Goal: Find specific page/section: Find specific page/section

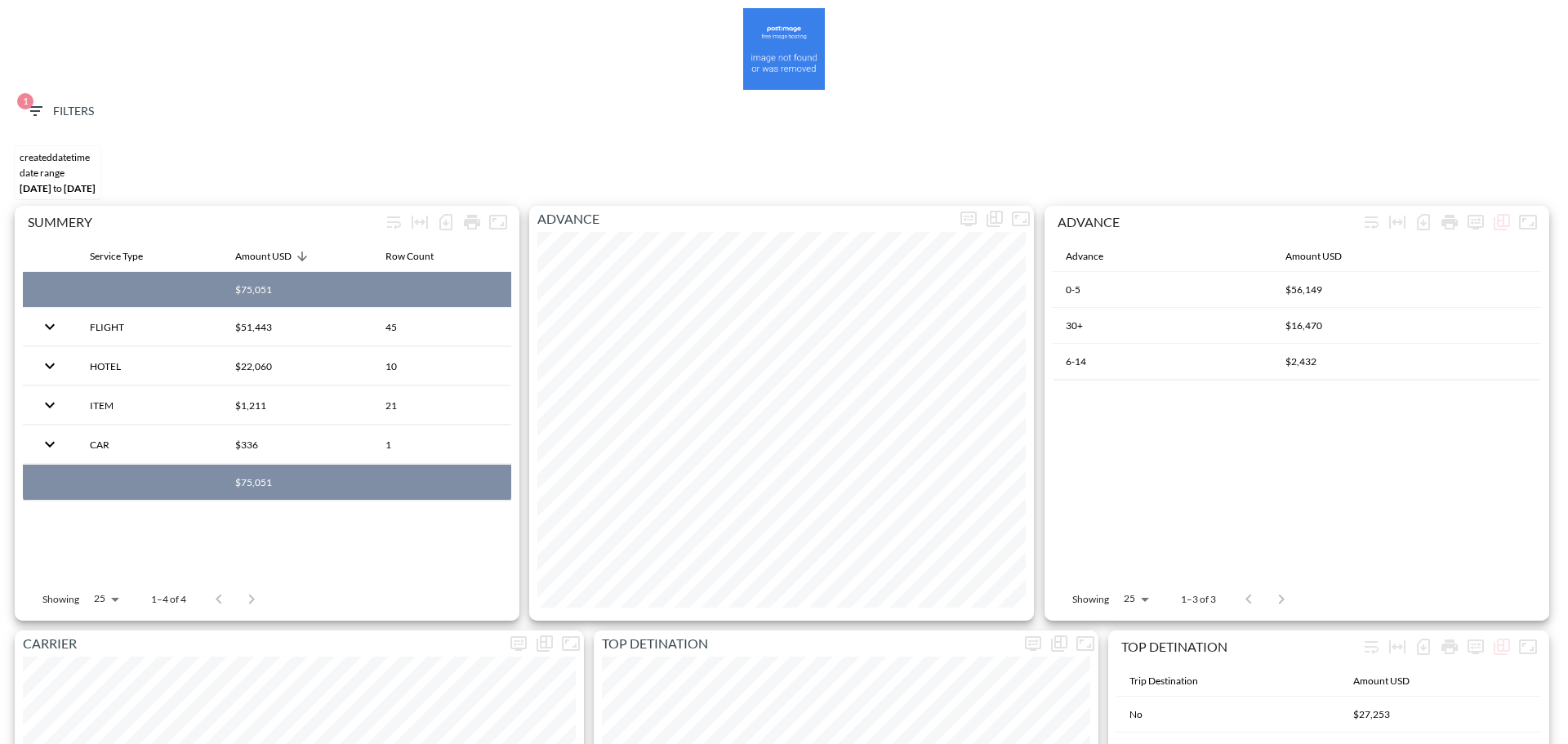
click at [61, 110] on span "1 Filters" at bounding box center [60, 111] width 69 height 21
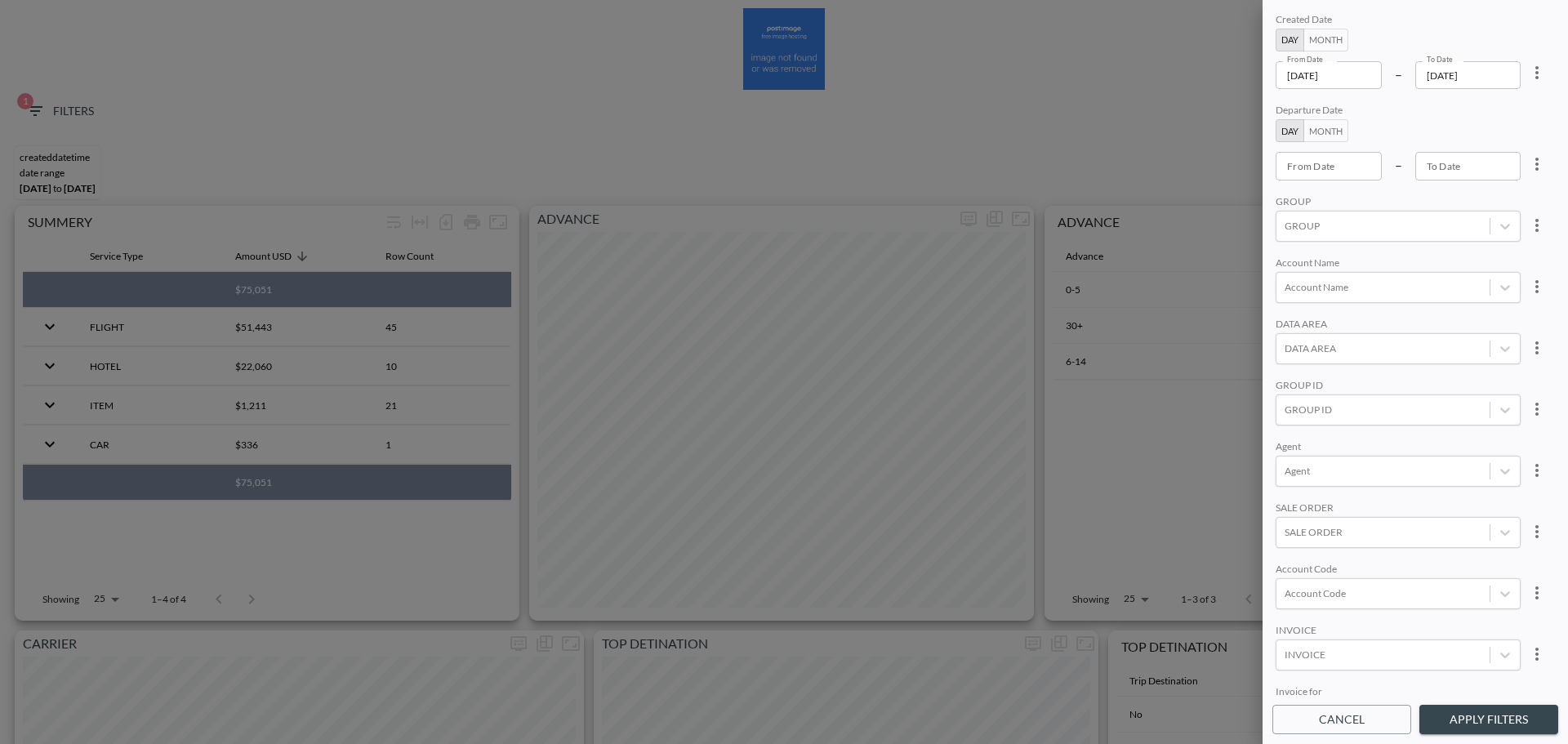
click at [1527, 75] on icon "more" at bounding box center [1537, 72] width 20 height 20
click at [1479, 99] on li "Clear" at bounding box center [1477, 110] width 147 height 29
click at [1337, 91] on div "Created Date Day Month From Date From Date – To Date To Date Departure Date Day…" at bounding box center [1415, 353] width 286 height 687
type input "YYYY-MM-DD"
click at [1335, 79] on input "YYYY-MM-DD" at bounding box center [1328, 75] width 106 height 28
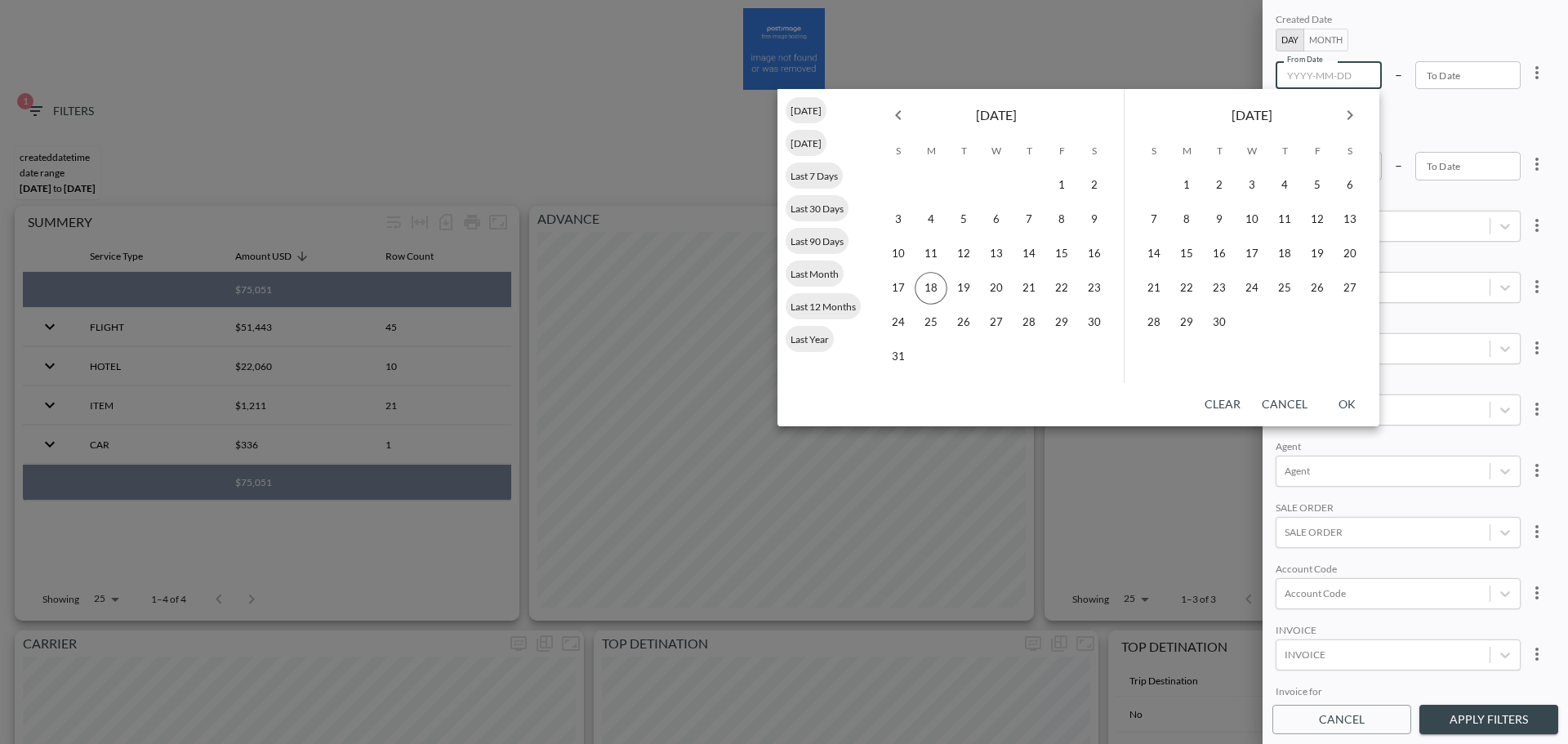
click at [879, 108] on div "[DATE]" at bounding box center [996, 111] width 254 height 46
click at [894, 111] on icon "Previous month" at bounding box center [898, 115] width 20 height 20
click at [942, 287] on button "21" at bounding box center [931, 288] width 33 height 33
type input "2025-07-21"
click at [1153, 277] on button "17" at bounding box center [1153, 288] width 33 height 33
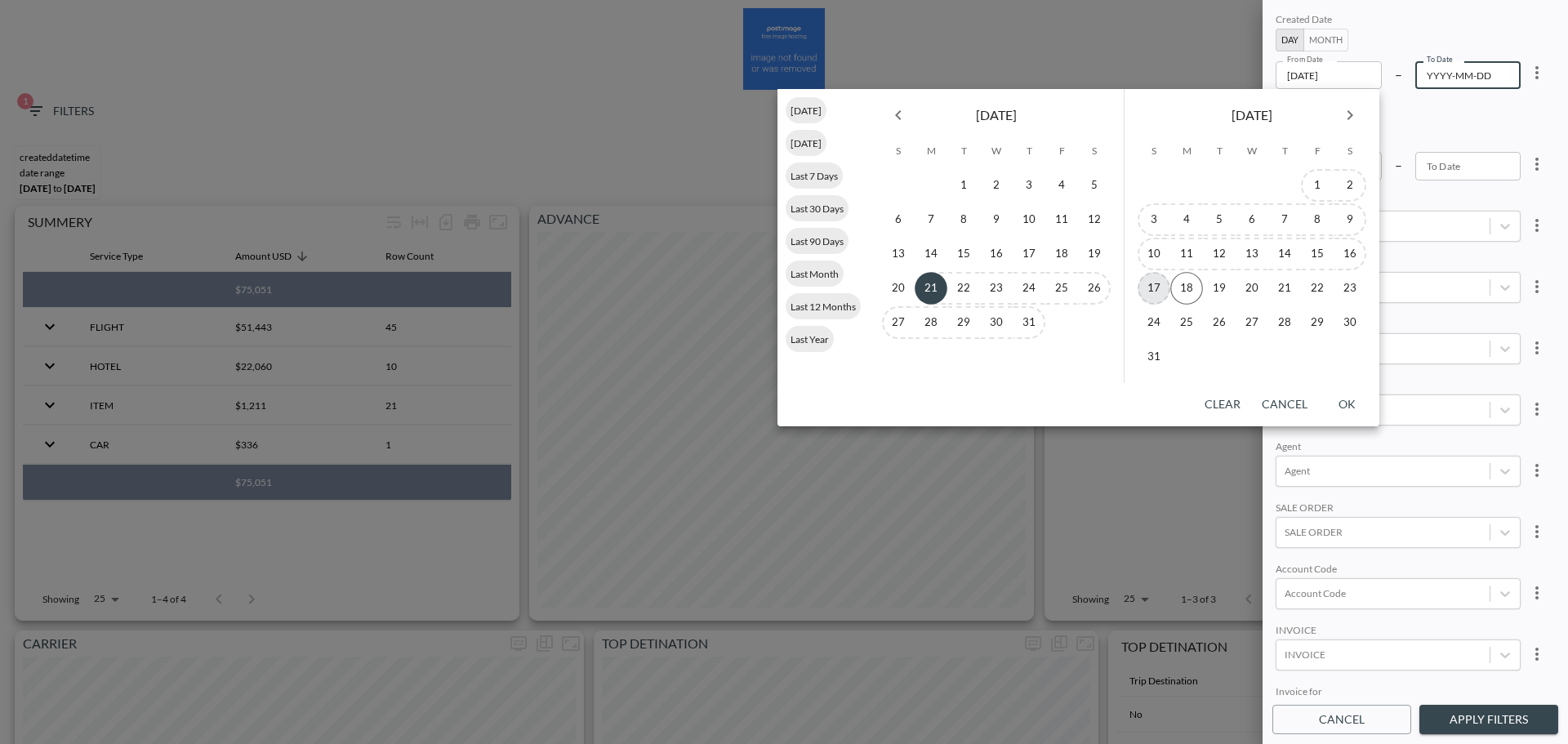
type input "[DATE]"
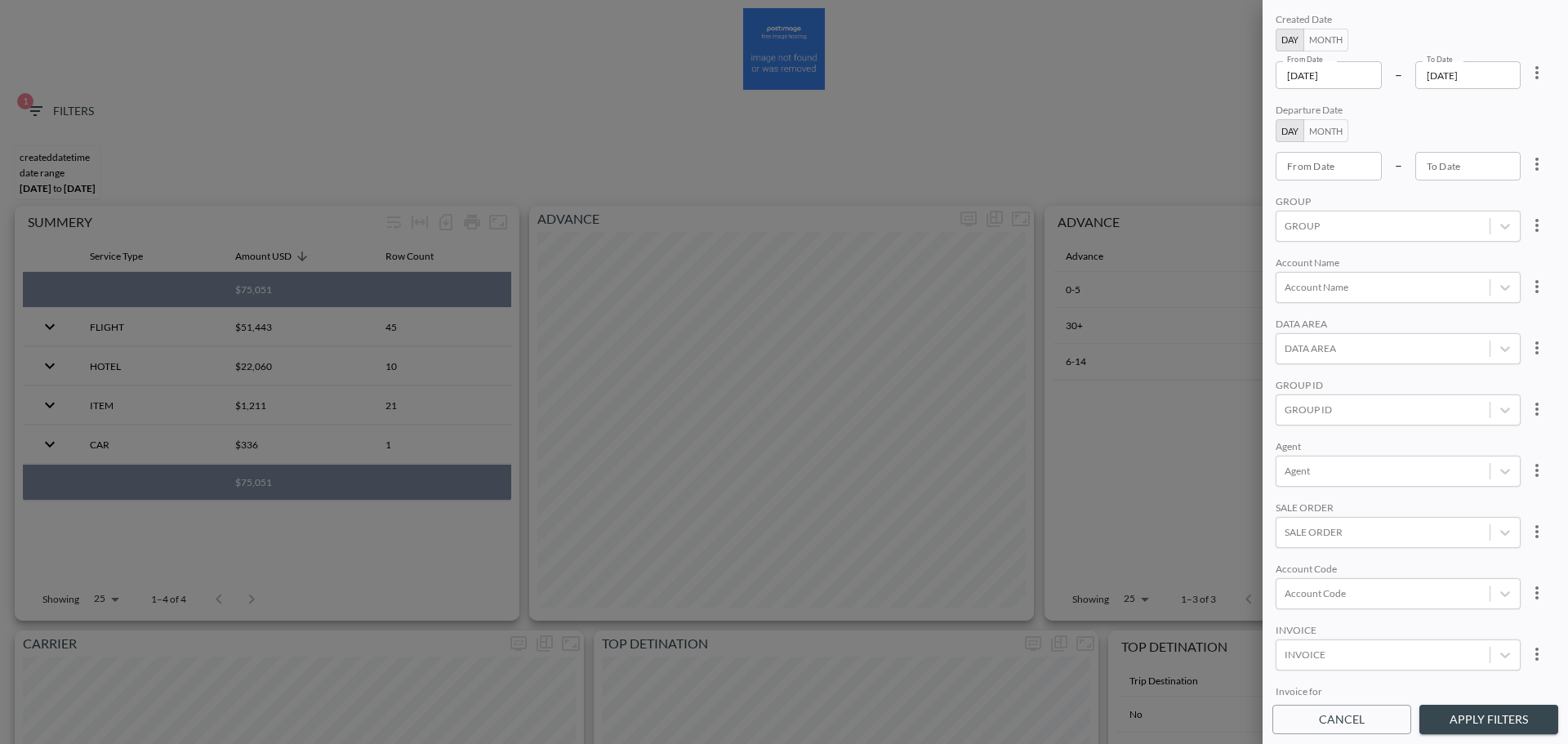
click at [1353, 609] on div "Created Date Day Month From Date 2025-07-21 From Date – To Date 2025-08-17 To D…" at bounding box center [1415, 353] width 286 height 687
click at [1356, 597] on div at bounding box center [1382, 593] width 196 height 15
click at [1293, 545] on input "IRIU" at bounding box center [1287, 539] width 34 height 34
type input "IRIU"
click at [1445, 476] on div at bounding box center [1382, 470] width 196 height 15
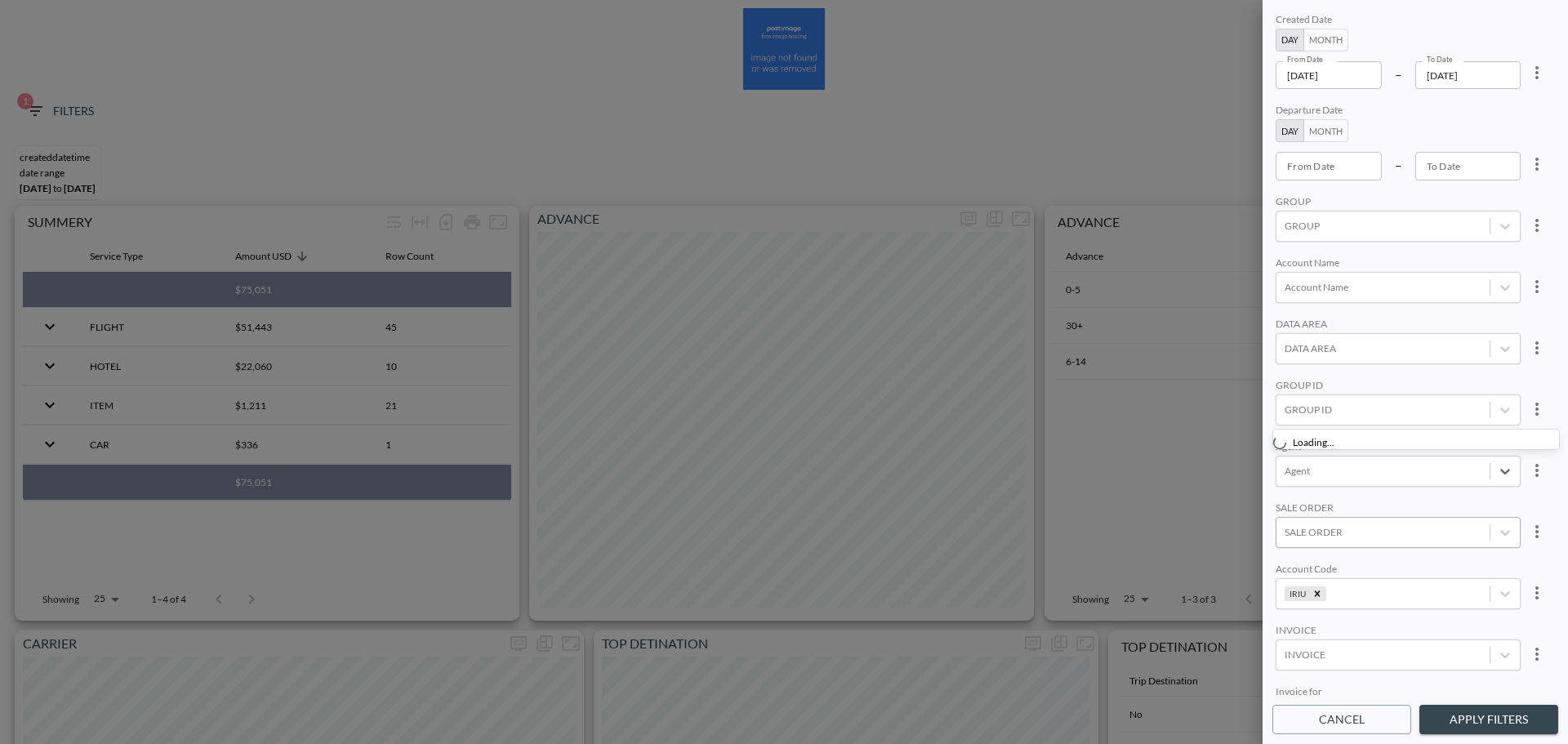
click at [1452, 517] on div "SALE ORDER" at bounding box center [1398, 532] width 245 height 31
click at [1468, 434] on div "Created Date Day Month From Date 2025-07-21 From Date – To Date 2025-08-17 To D…" at bounding box center [1415, 353] width 286 height 687
click at [1471, 721] on button "Apply Filters" at bounding box center [1488, 719] width 139 height 30
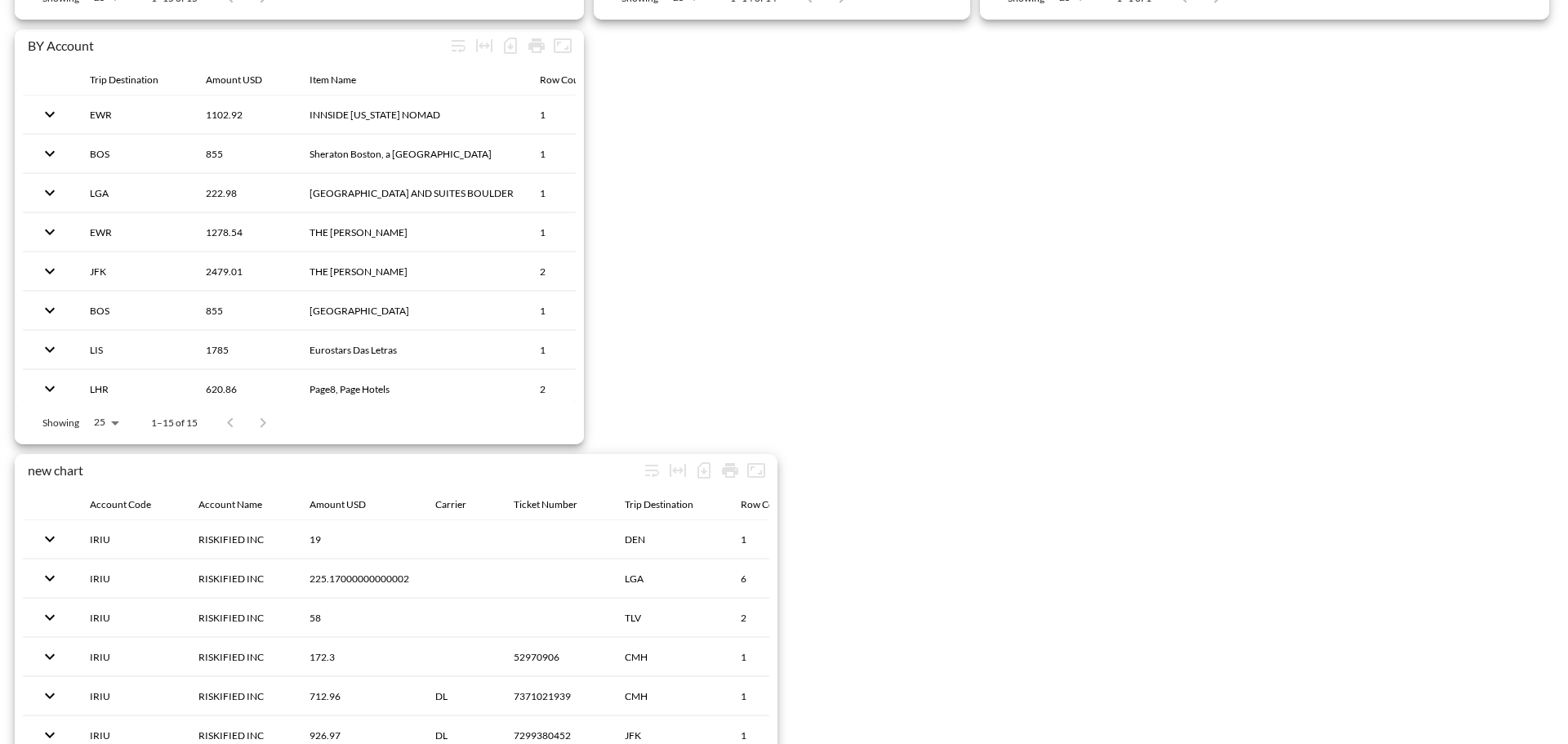
scroll to position [2449, 0]
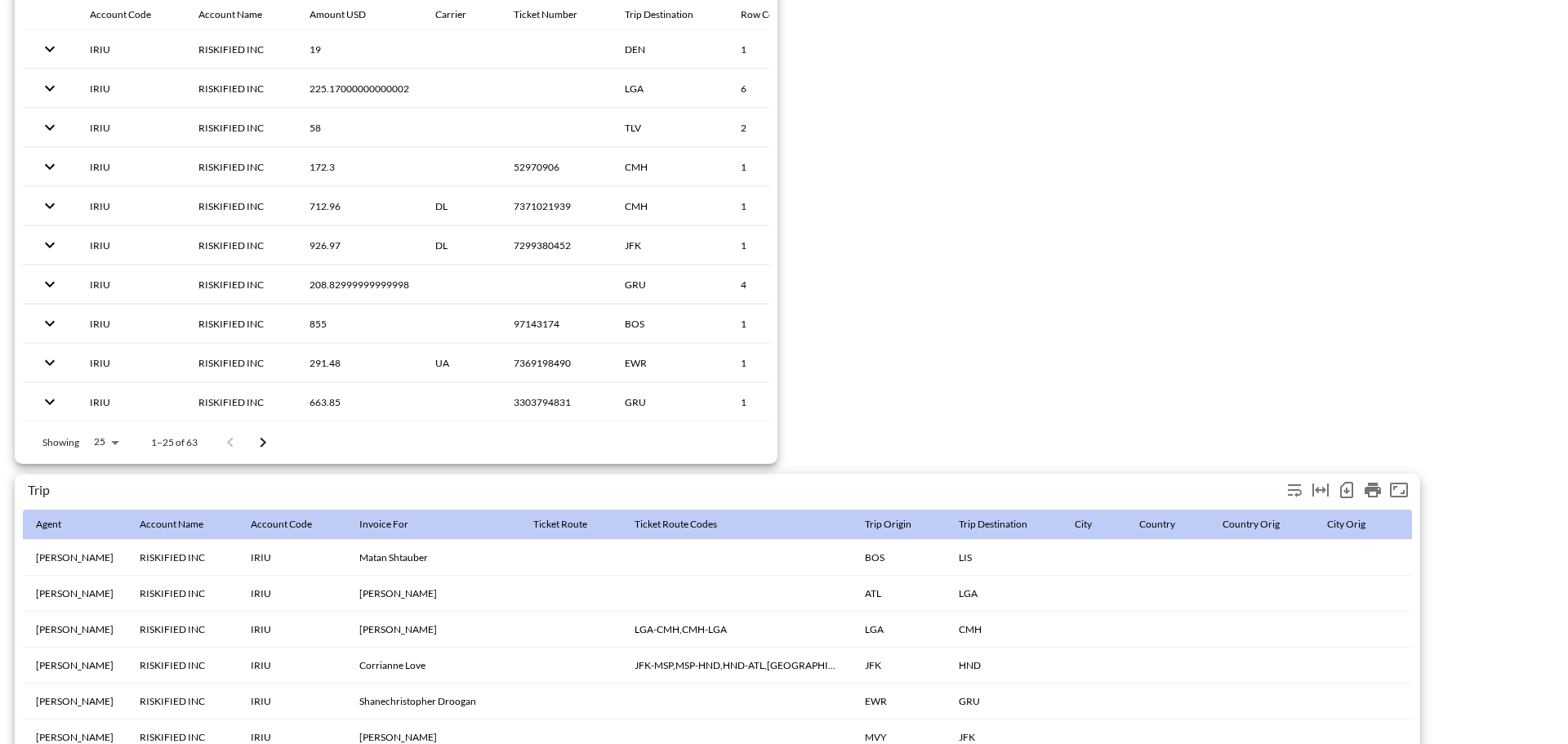
click at [1344, 489] on icon "Number of rows selected for download: 91" at bounding box center [1346, 490] width 20 height 20
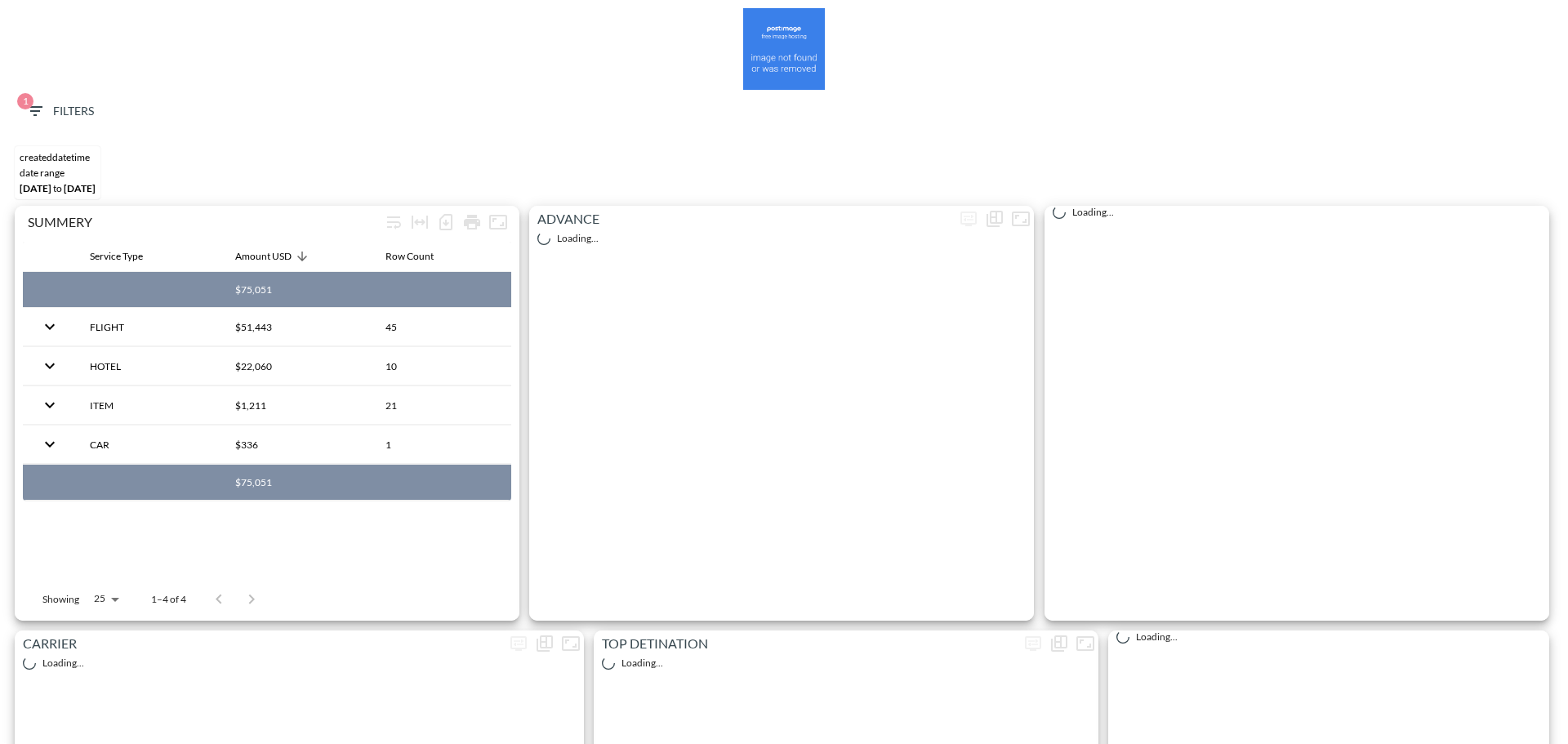
click at [39, 95] on div "1 Filters" at bounding box center [784, 114] width 1552 height 50
click at [58, 113] on span "1 Filters" at bounding box center [60, 111] width 69 height 21
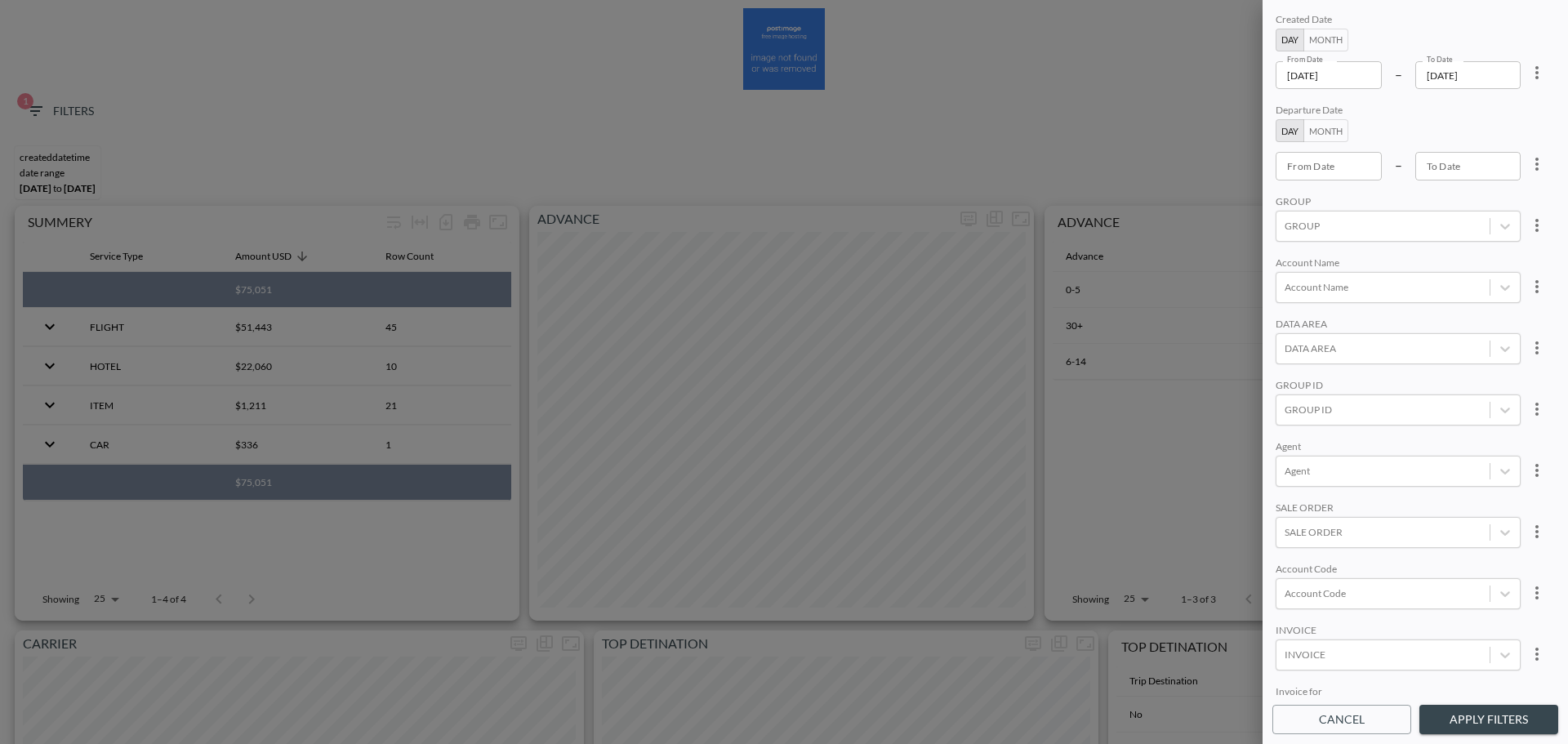
click at [1532, 72] on icon "more" at bounding box center [1537, 72] width 20 height 20
click at [1494, 108] on li "Clear" at bounding box center [1477, 110] width 147 height 29
type input "YYYY-MM-DD"
click at [1325, 74] on div "From Date YYYY-MM-DD From Date" at bounding box center [1328, 75] width 106 height 28
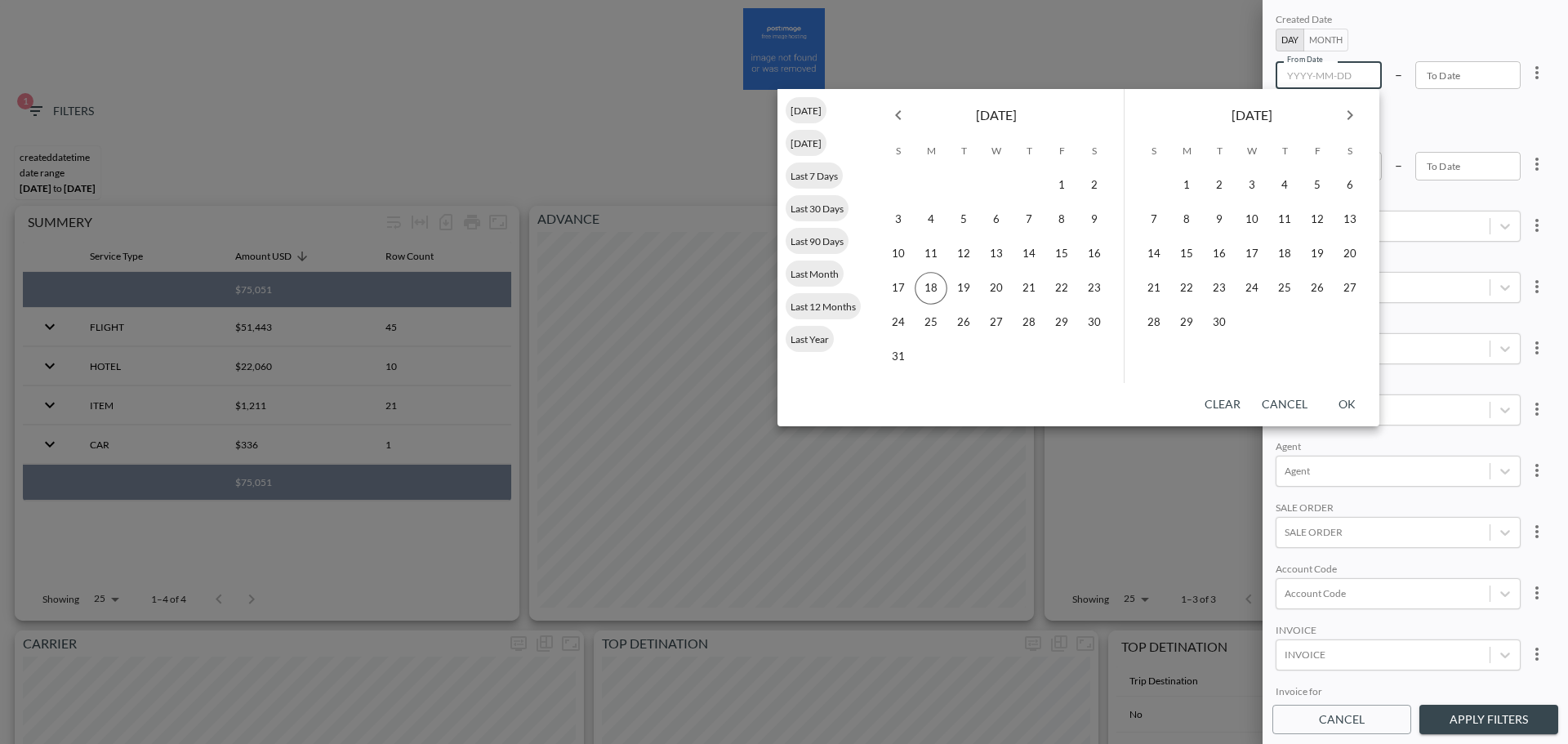
click at [900, 112] on icon "Previous month" at bounding box center [898, 115] width 20 height 20
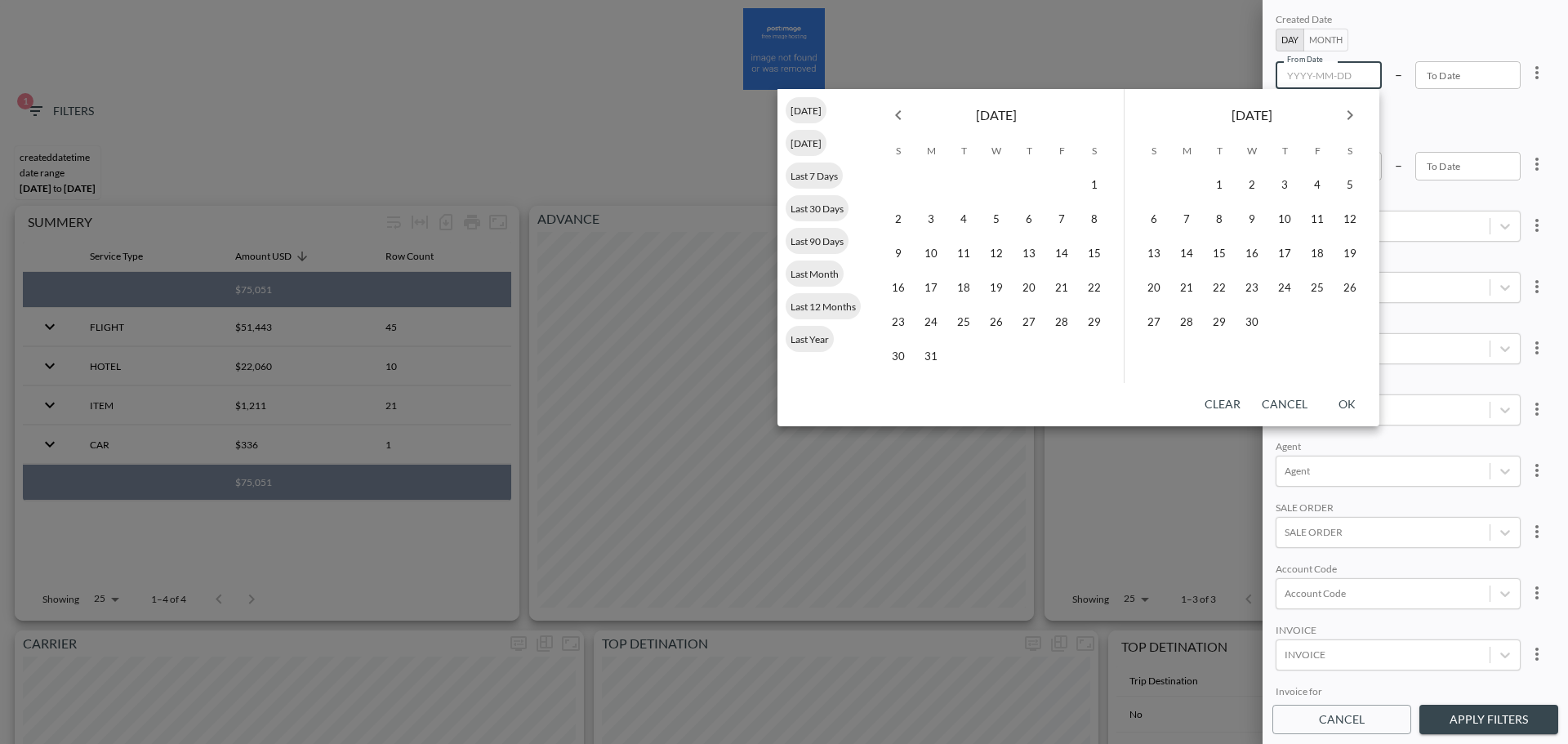
click at [900, 112] on icon "Previous month" at bounding box center [898, 115] width 20 height 20
click at [1254, 171] on button "1" at bounding box center [1252, 186] width 33 height 33
type input "[DATE]"
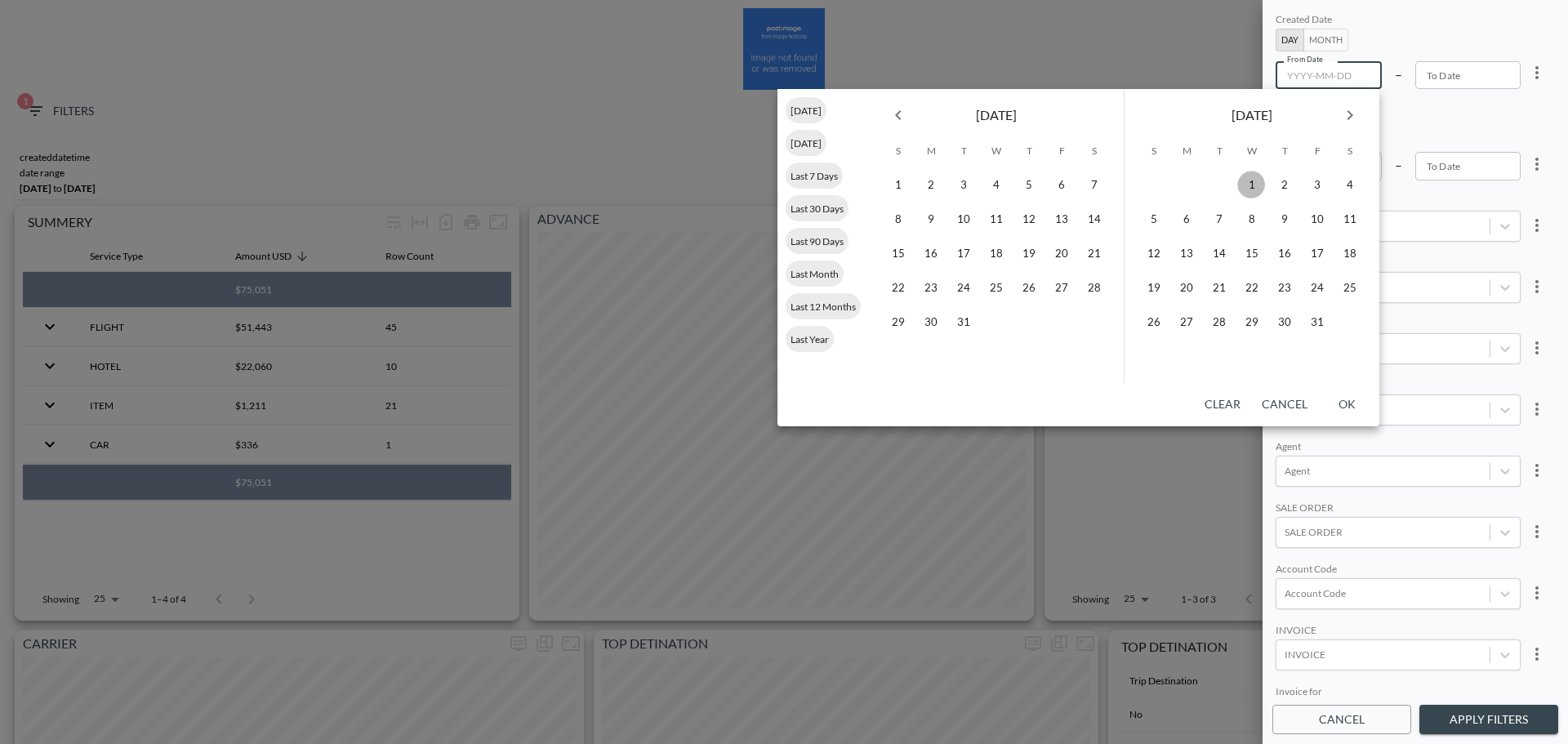
type input "YYYY-MM-DD"
click at [1352, 107] on icon "Next month" at bounding box center [1350, 115] width 20 height 20
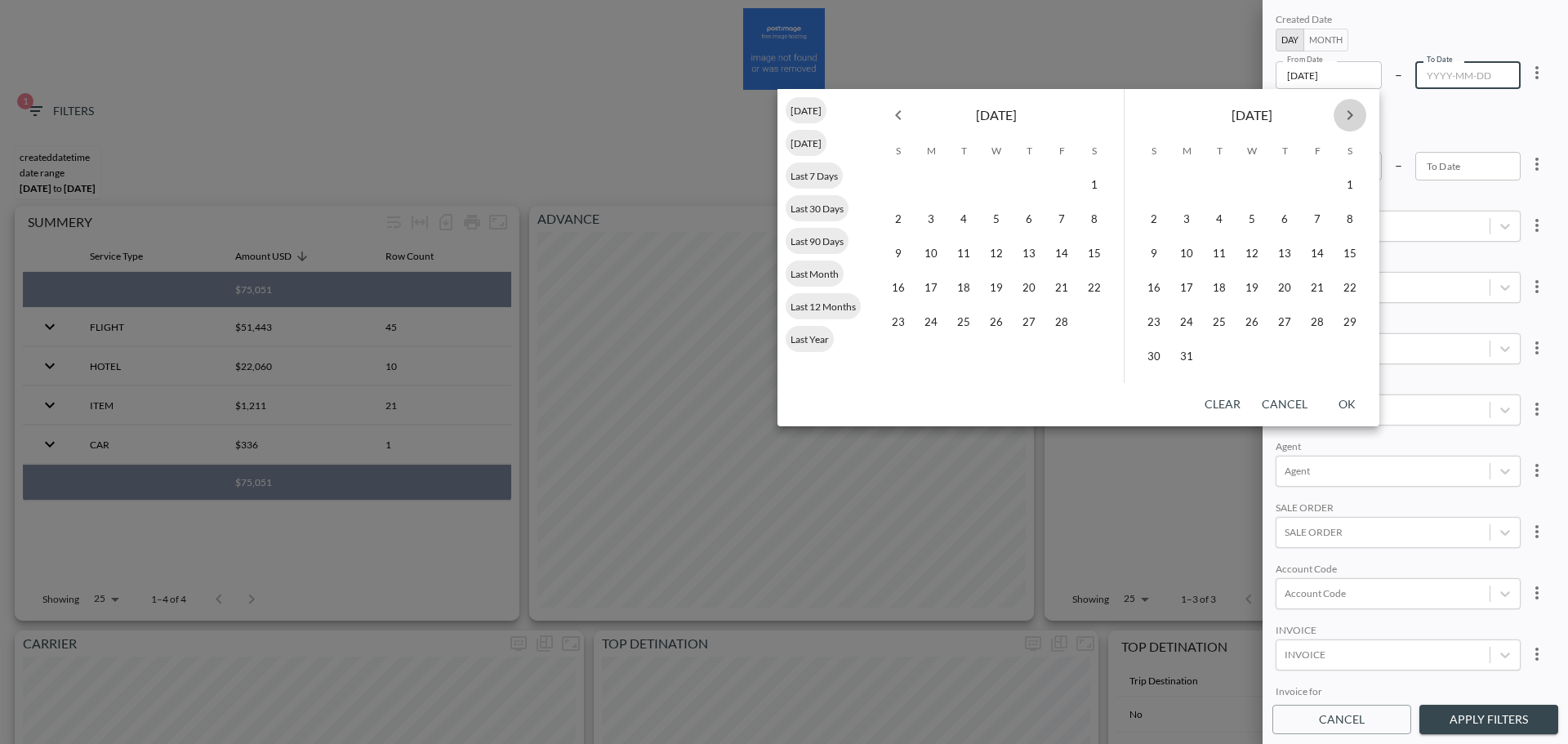
click at [1352, 107] on icon "Next month" at bounding box center [1350, 115] width 20 height 20
click at [1162, 286] on button "17" at bounding box center [1153, 288] width 33 height 33
type input "[DATE]"
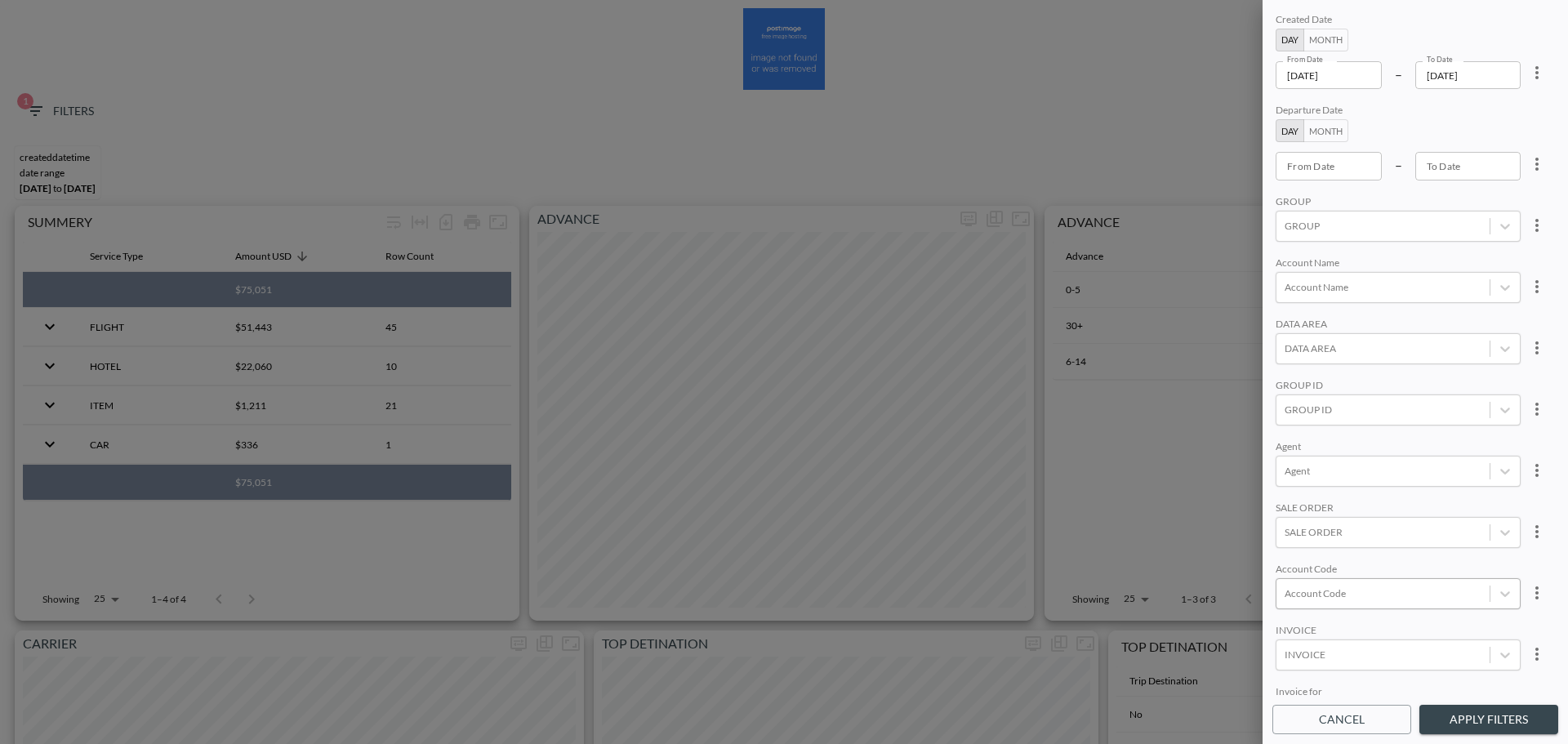
click at [1351, 596] on div at bounding box center [1382, 593] width 196 height 15
type input "a"
click at [1286, 537] on input "ADCT" at bounding box center [1287, 539] width 34 height 34
type input "ADCT"
click at [1410, 450] on div "Agent" at bounding box center [1398, 447] width 245 height 15
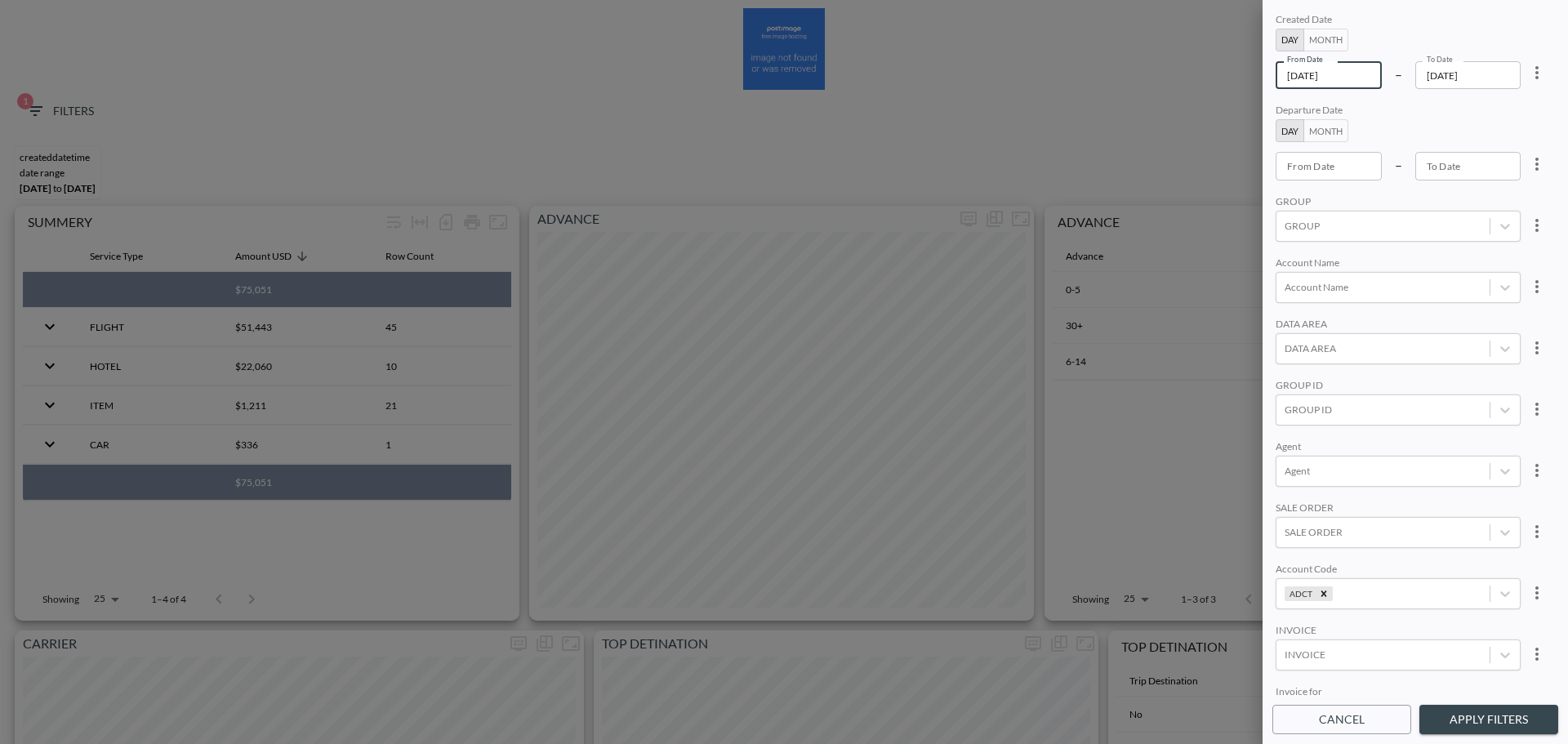
drag, startPoint x: 1365, startPoint y: 73, endPoint x: 1140, endPoint y: 138, distance: 234.2
click at [1055, 80] on div "Created Date Day Month From Date [DATE] From Date – To Date [DATE] To Date Depa…" at bounding box center [784, 372] width 1568 height 744
click at [1327, 80] on input "[DATE]" at bounding box center [1328, 75] width 106 height 28
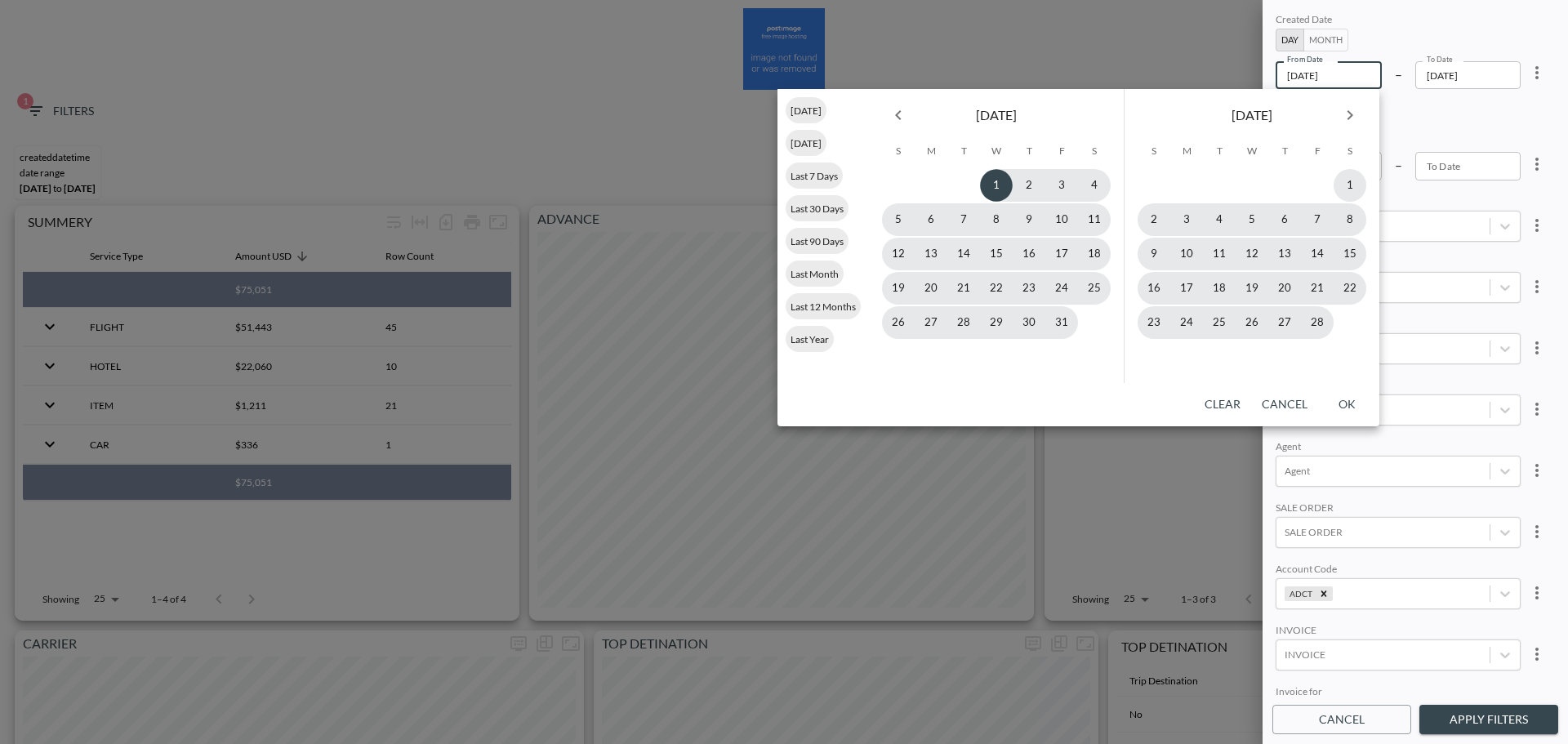
click at [1327, 80] on input "[DATE]" at bounding box center [1328, 75] width 106 height 28
drag, startPoint x: 1352, startPoint y: 75, endPoint x: 1283, endPoint y: 72, distance: 69.1
click at [1283, 72] on input "[DATE]" at bounding box center [1328, 75] width 106 height 28
click at [1479, 33] on div "Created Date Day Month From Date [DATE] From Date – To Date [DATE] To Date" at bounding box center [1398, 51] width 245 height 76
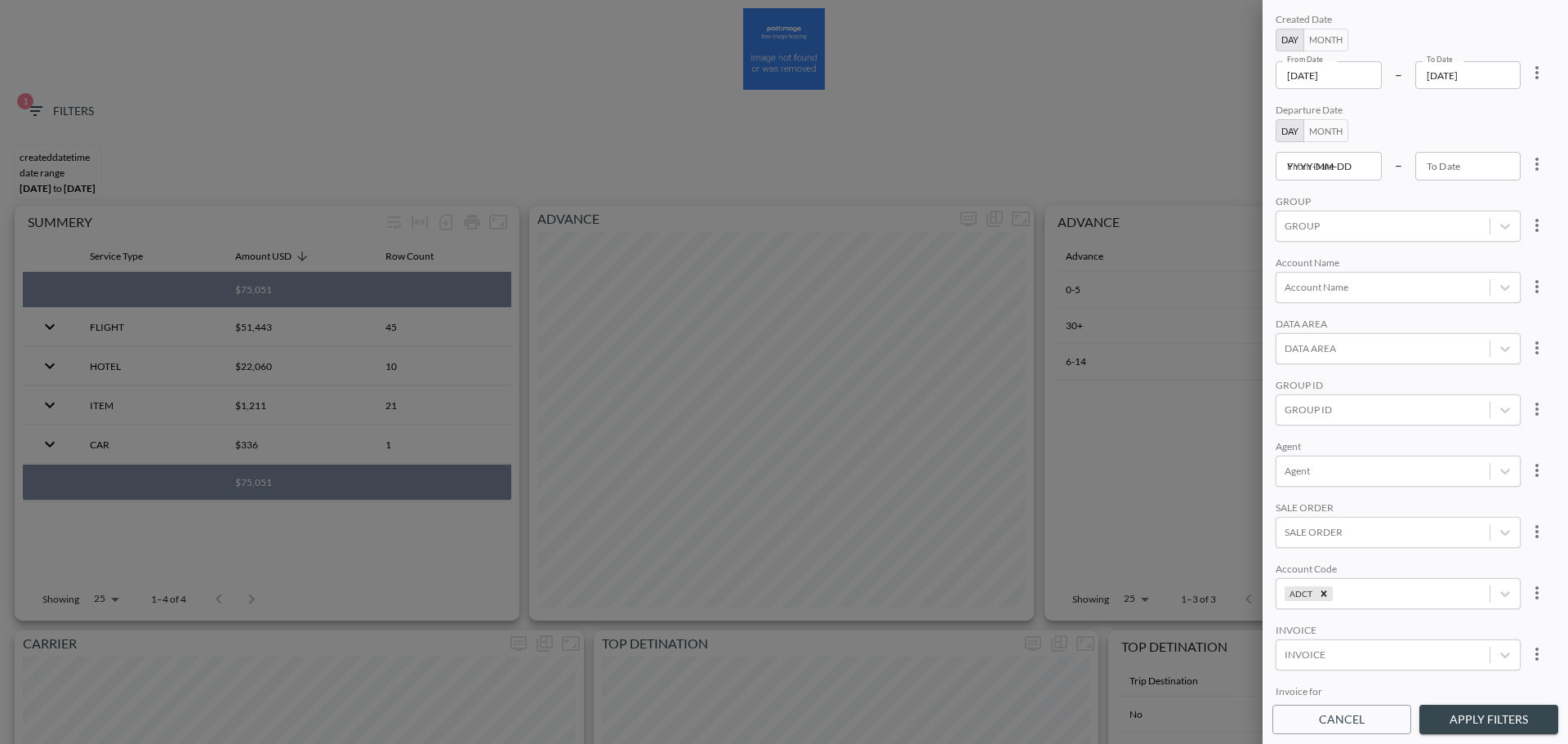
click at [1353, 167] on input "YYYY-MM-DD" at bounding box center [1328, 166] width 106 height 28
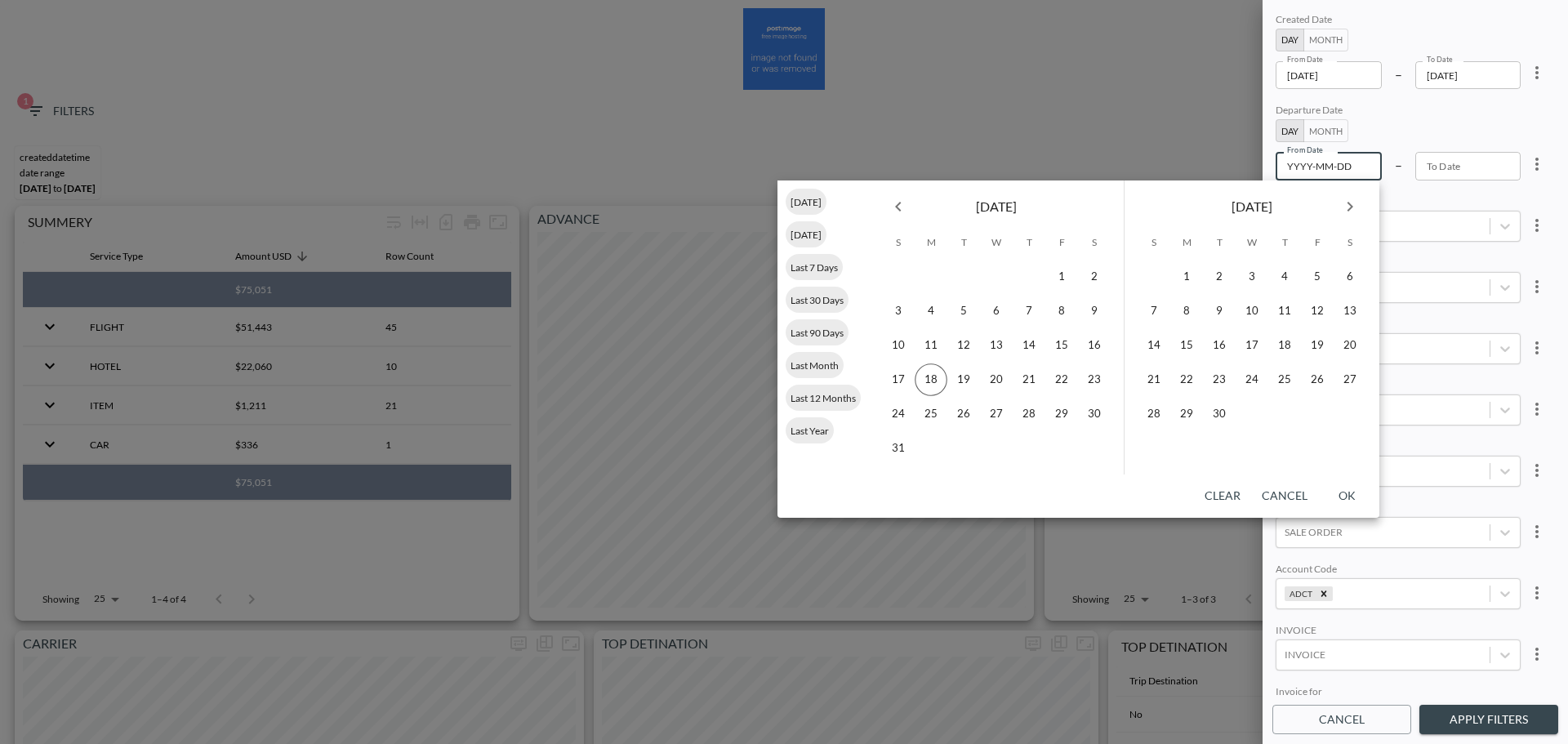
paste input "[DATE]"
type input "[DATE]"
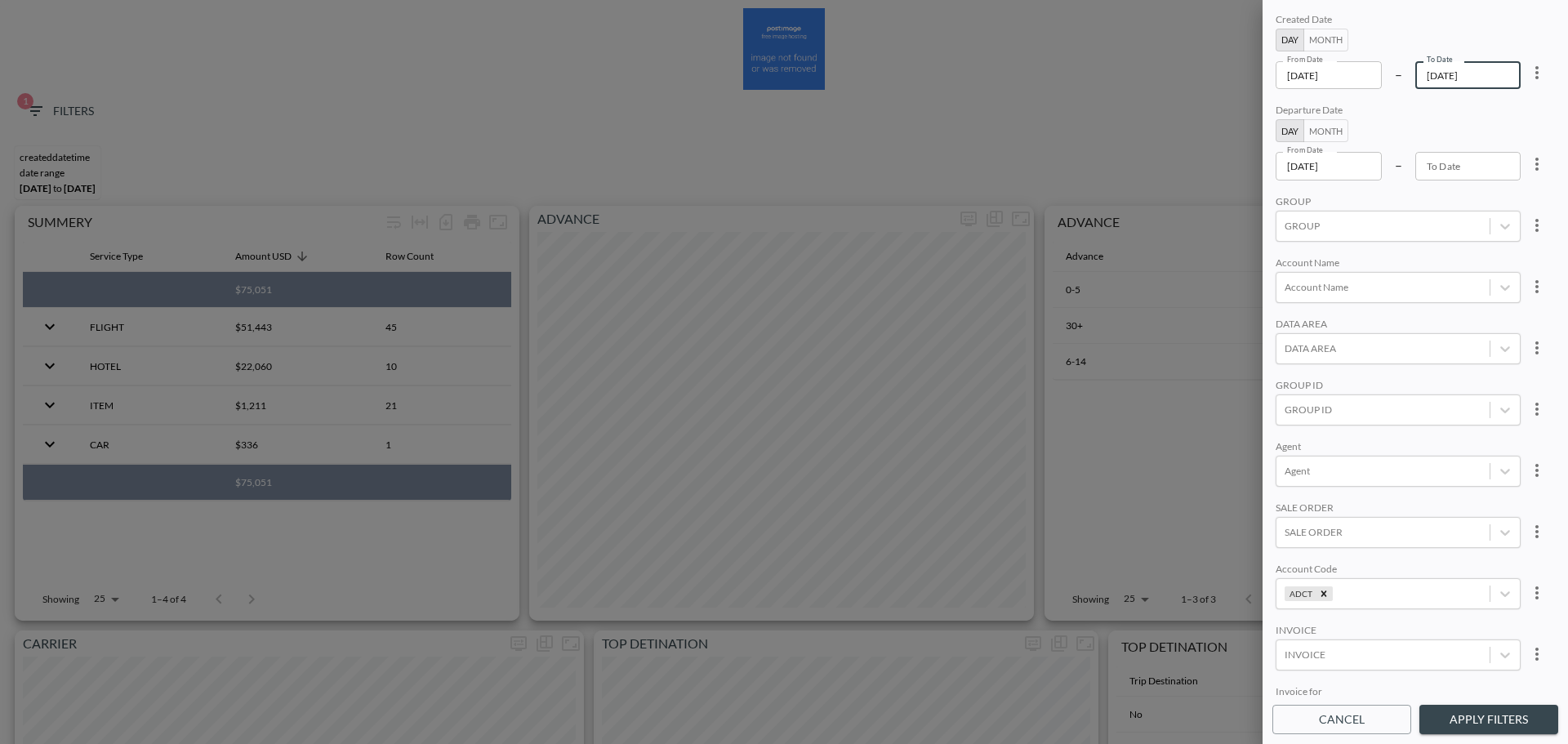
drag, startPoint x: 1497, startPoint y: 75, endPoint x: 1434, endPoint y: 76, distance: 63.0
click at [1434, 76] on input "[DATE]" at bounding box center [1468, 75] width 106 height 28
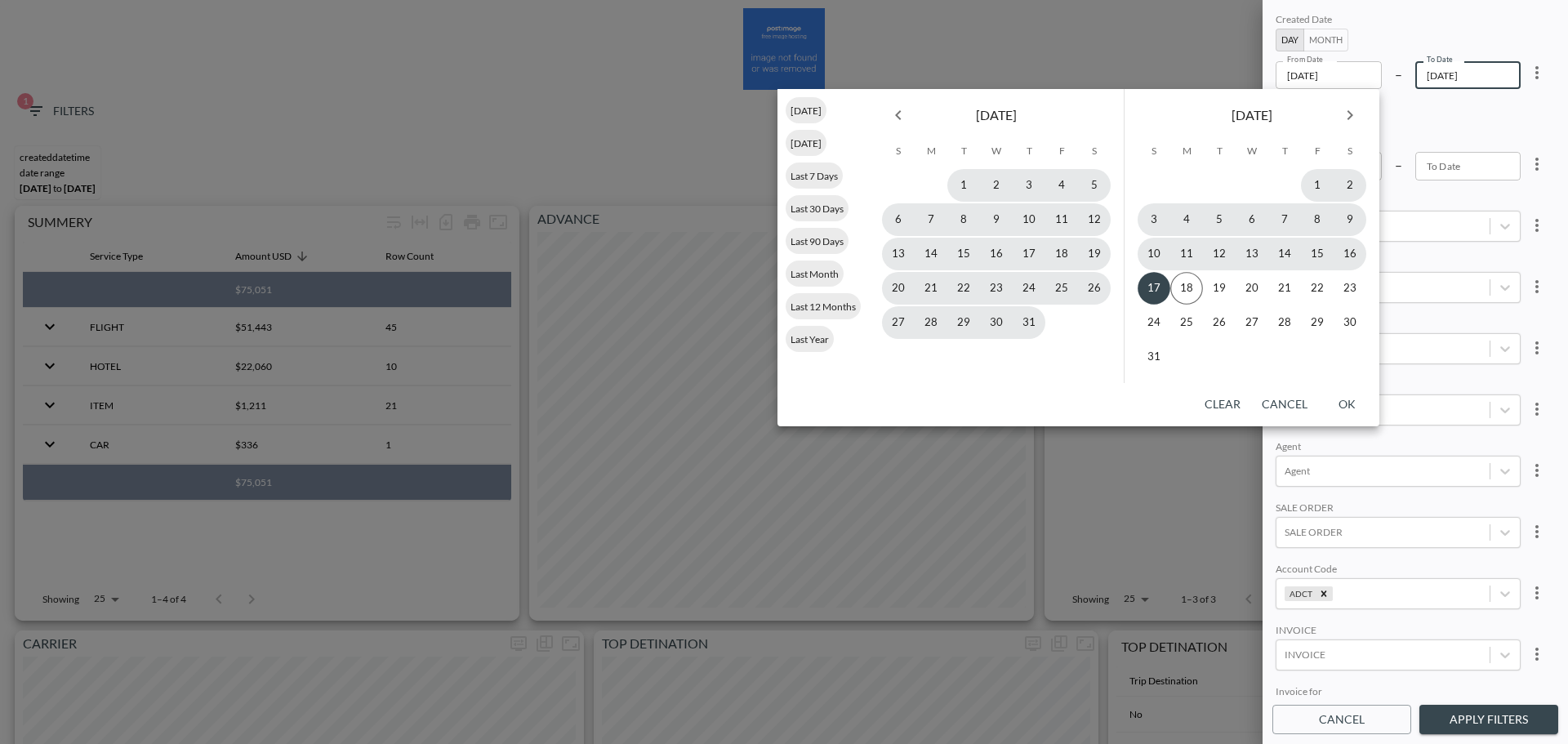
click at [1434, 76] on input "[DATE]" at bounding box center [1468, 75] width 106 height 28
click at [1470, 37] on div "Created Date Day Month From Date [DATE] From Date – To Date [DATE] To Date" at bounding box center [1398, 51] width 245 height 76
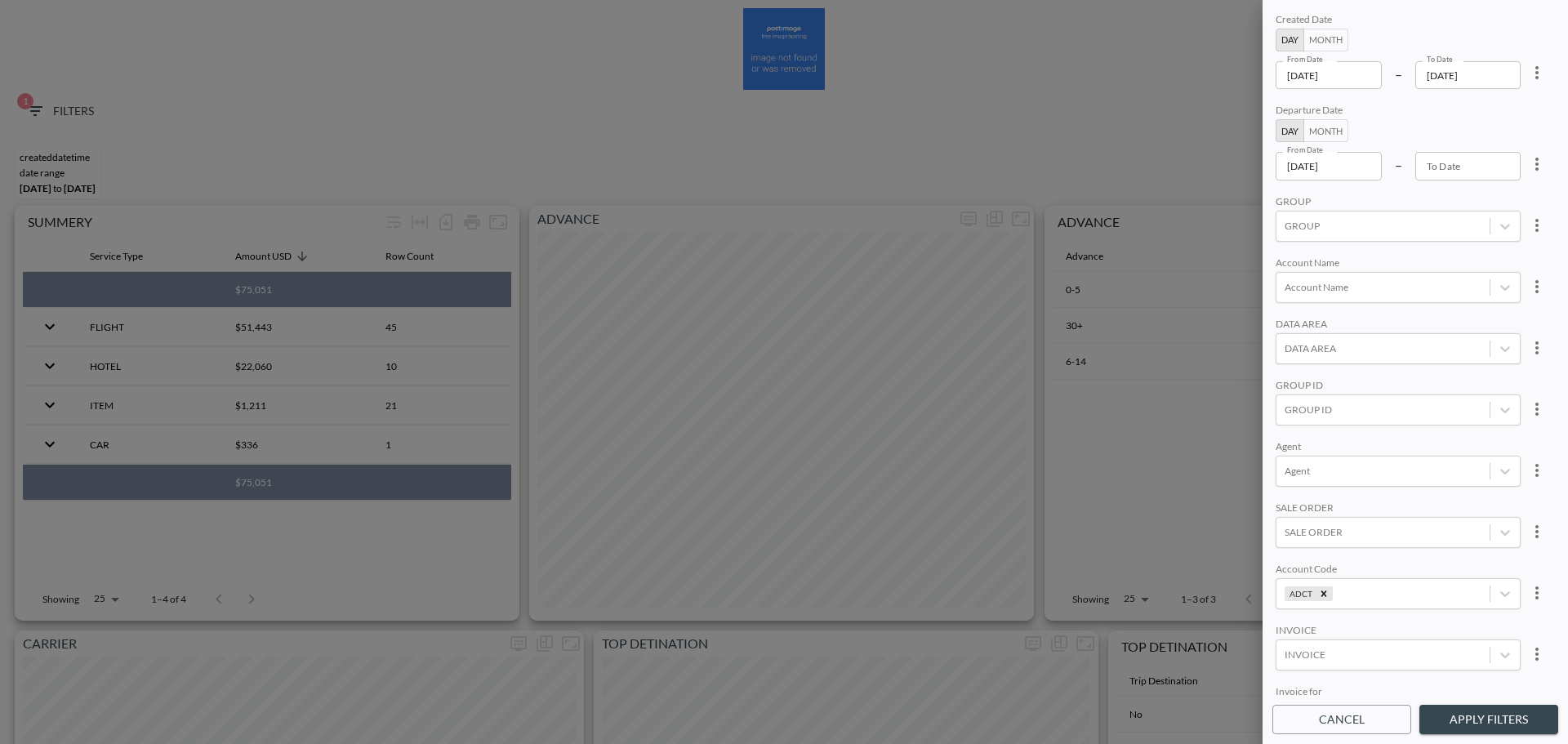
click at [1473, 179] on input "To Date" at bounding box center [1468, 166] width 106 height 28
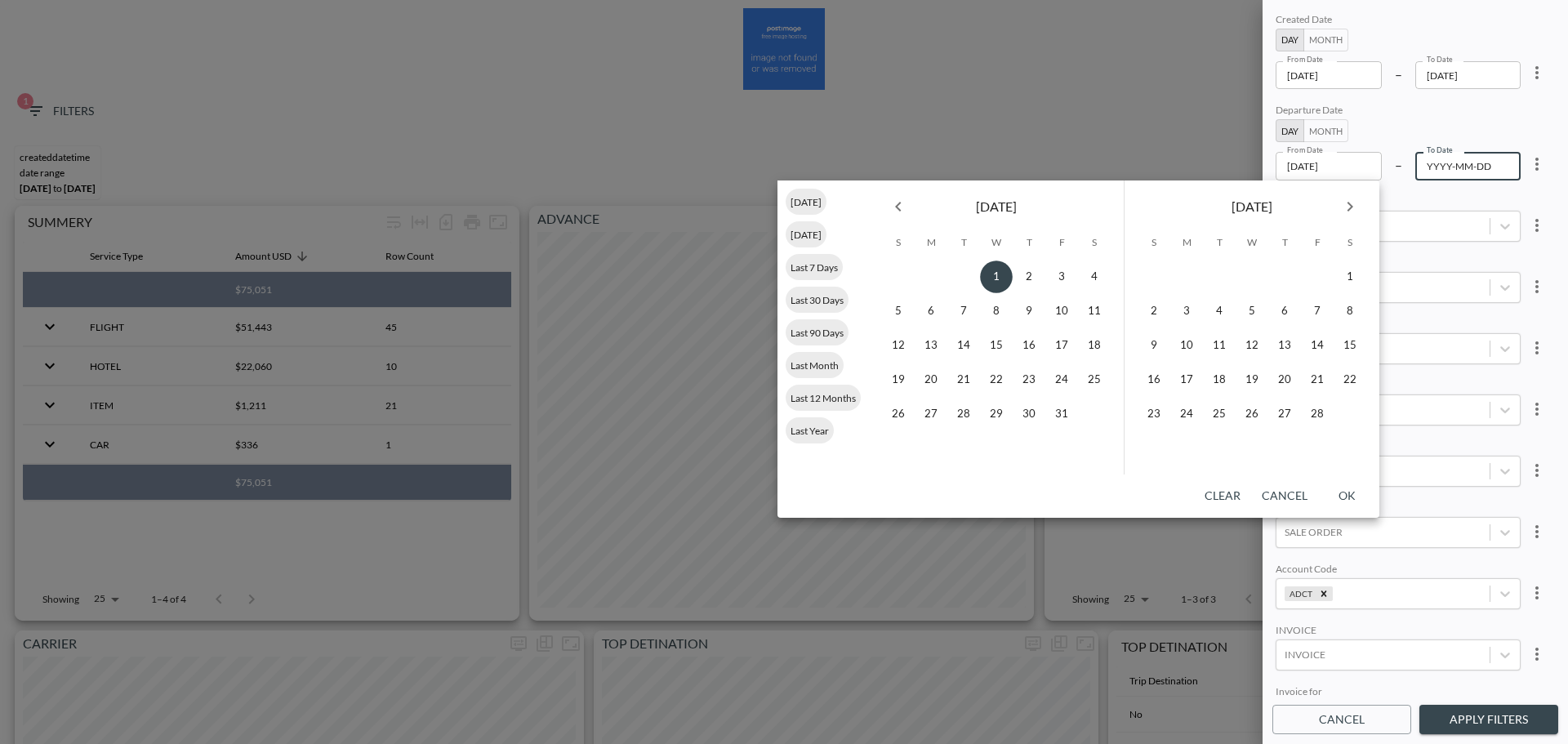
paste input "[DATE]"
type input "[DATE]"
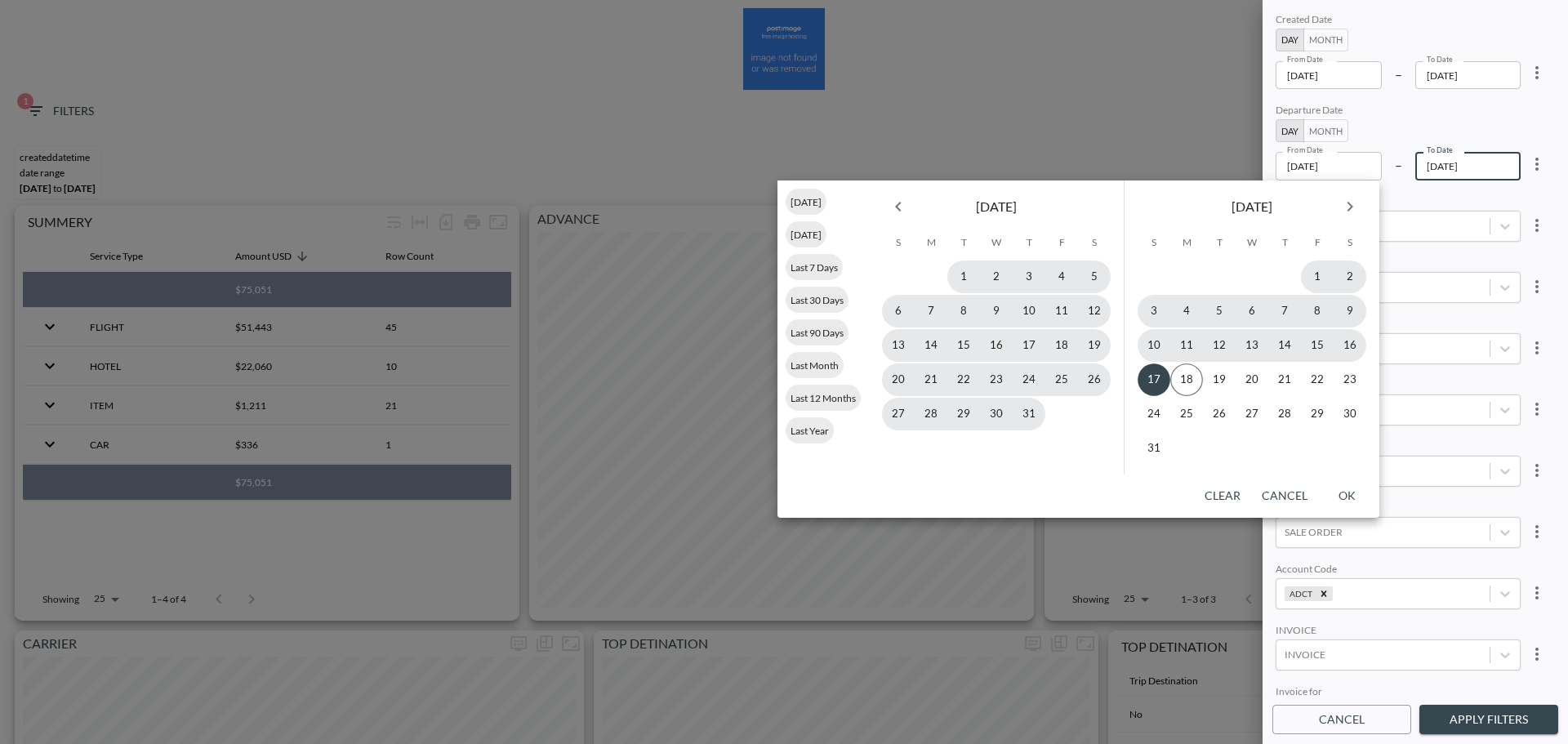
click at [1504, 112] on div "Departure Date" at bounding box center [1398, 111] width 245 height 15
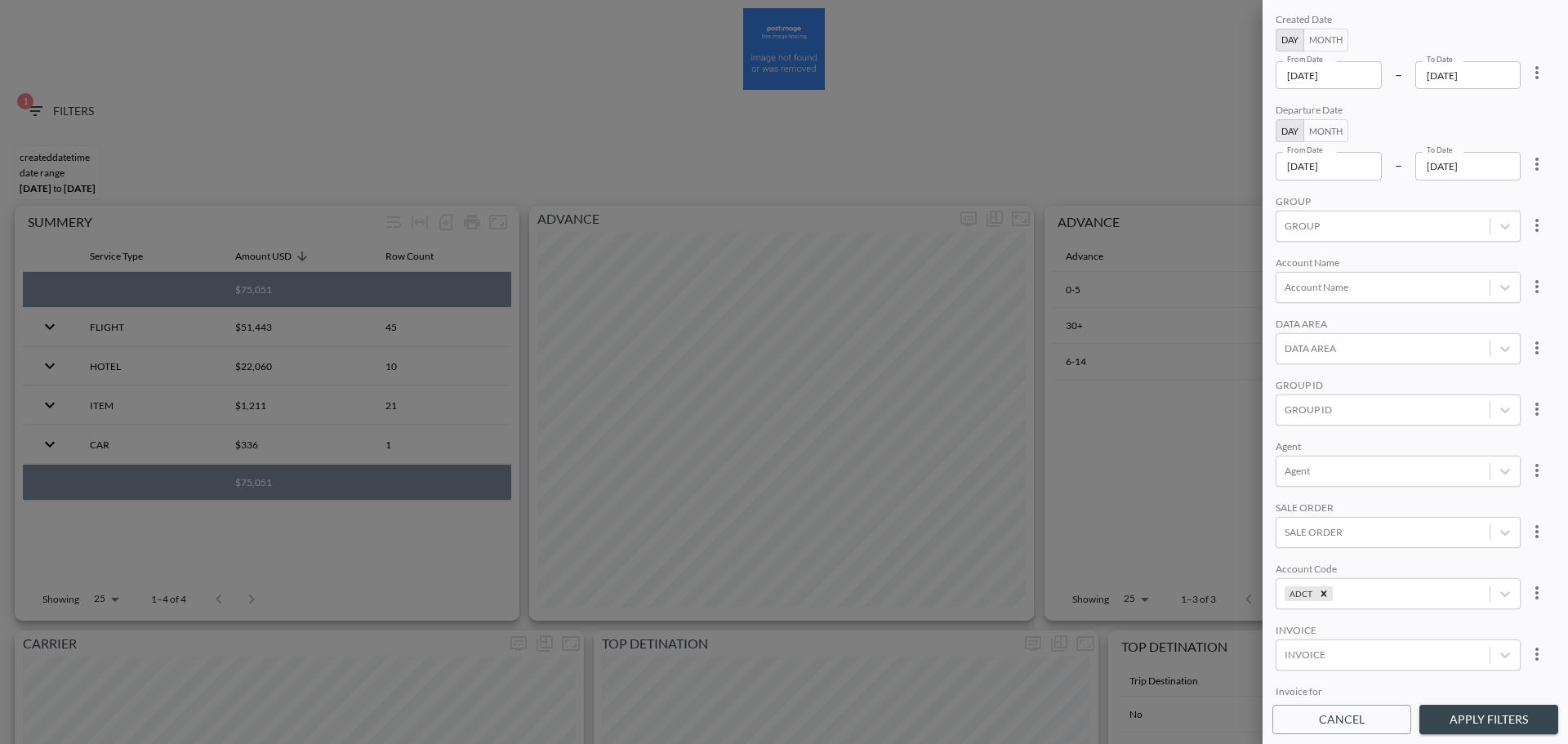
click at [1532, 77] on icon "more" at bounding box center [1537, 72] width 20 height 20
click at [1517, 112] on li "Clear" at bounding box center [1477, 110] width 147 height 29
click at [1496, 120] on div "Departure Date Day Month From Date [DATE] From Date – To Date [DATE] To Date" at bounding box center [1398, 142] width 245 height 76
click at [1475, 697] on div "Created Date Day Month From Date From Date – To Date To Date Departure Date Day…" at bounding box center [1414, 372] width 305 height 744
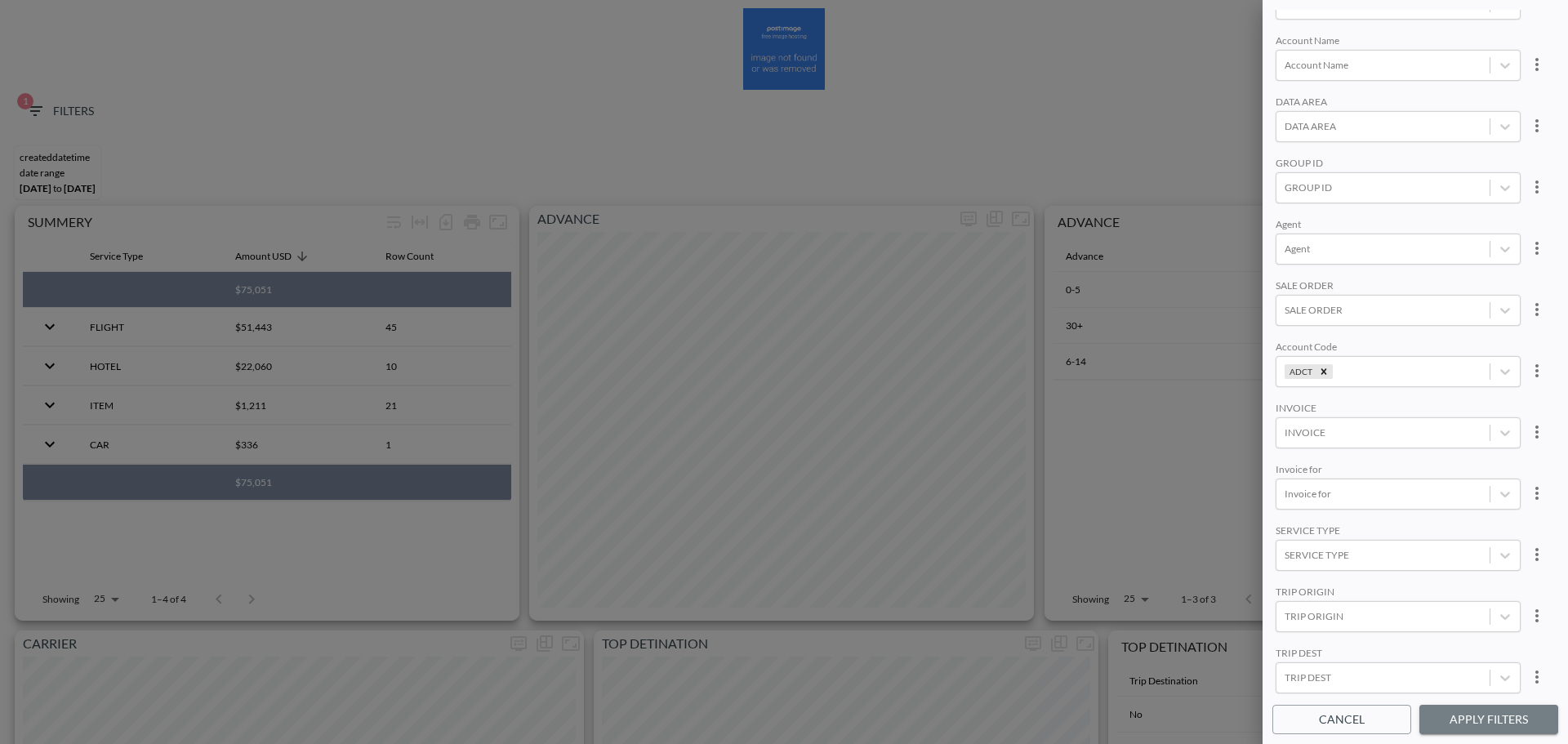
click at [1478, 710] on button "Apply Filters" at bounding box center [1488, 719] width 139 height 30
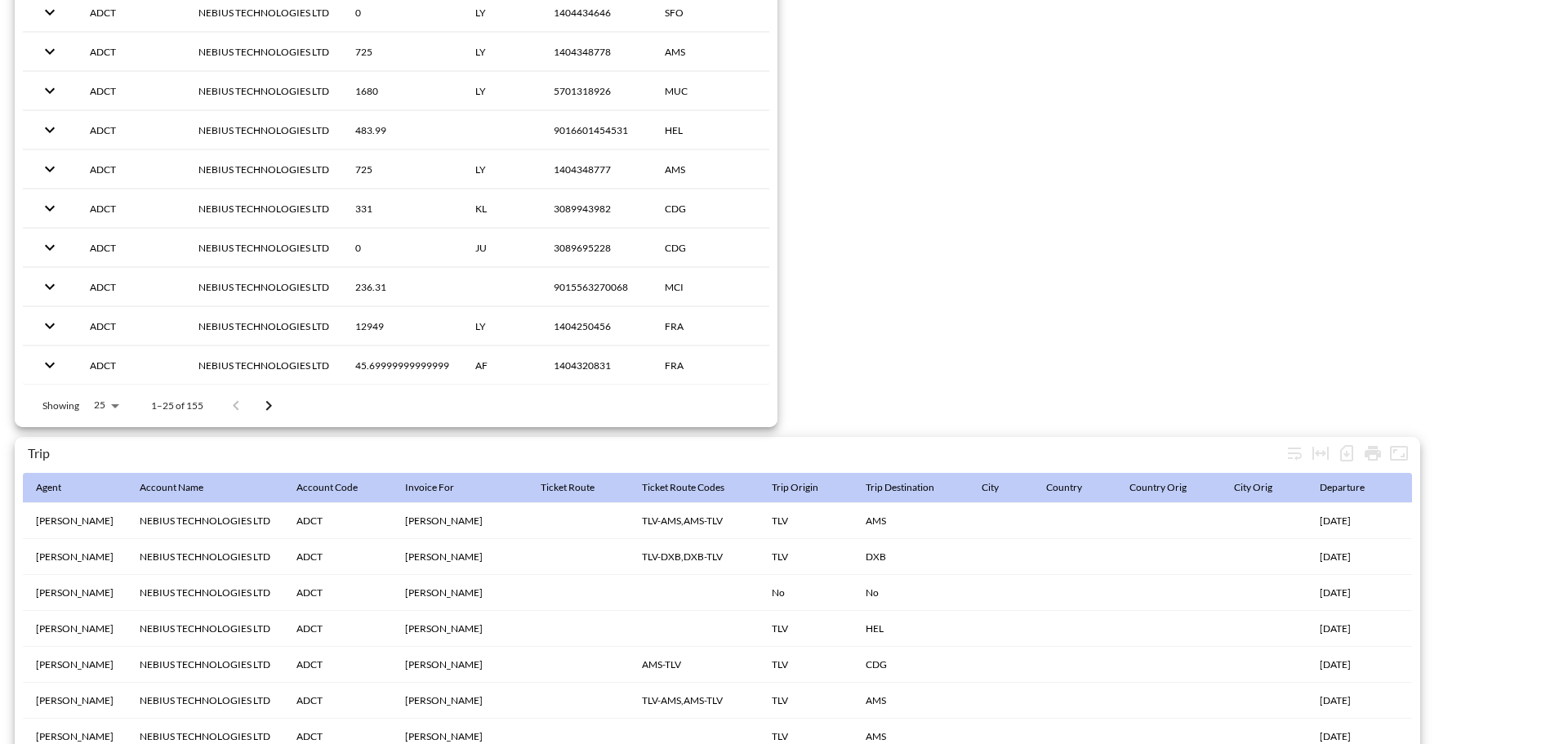
scroll to position [2568, 0]
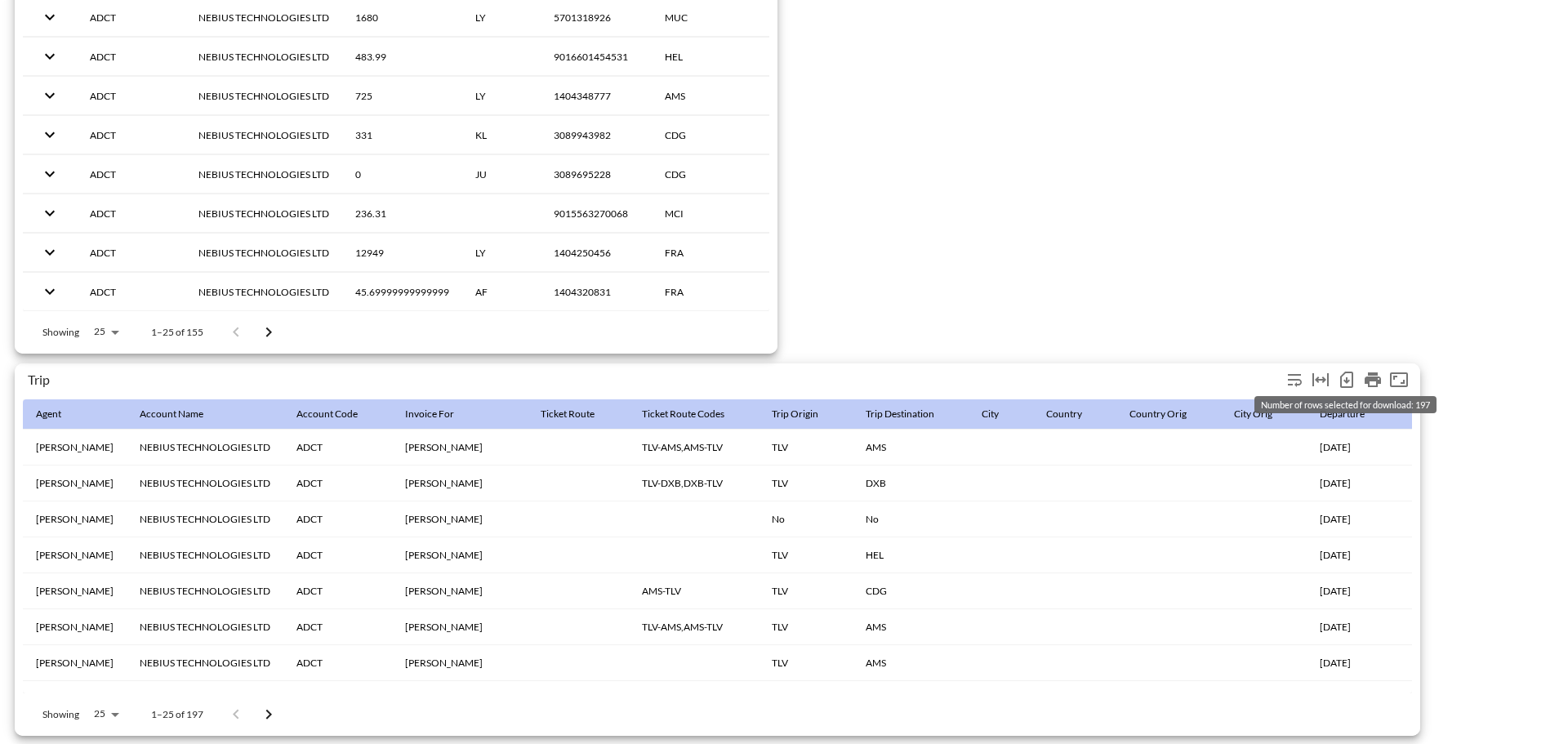
click at [1354, 377] on icon "Number of rows selected for download: 197" at bounding box center [1346, 380] width 20 height 20
